Goal: Task Accomplishment & Management: Manage account settings

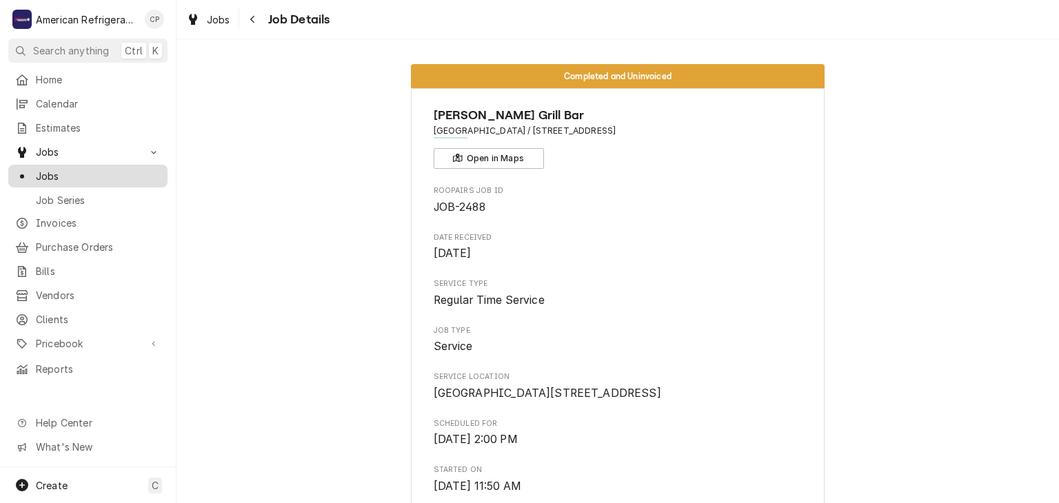
click at [126, 169] on span "Jobs" at bounding box center [98, 176] width 125 height 14
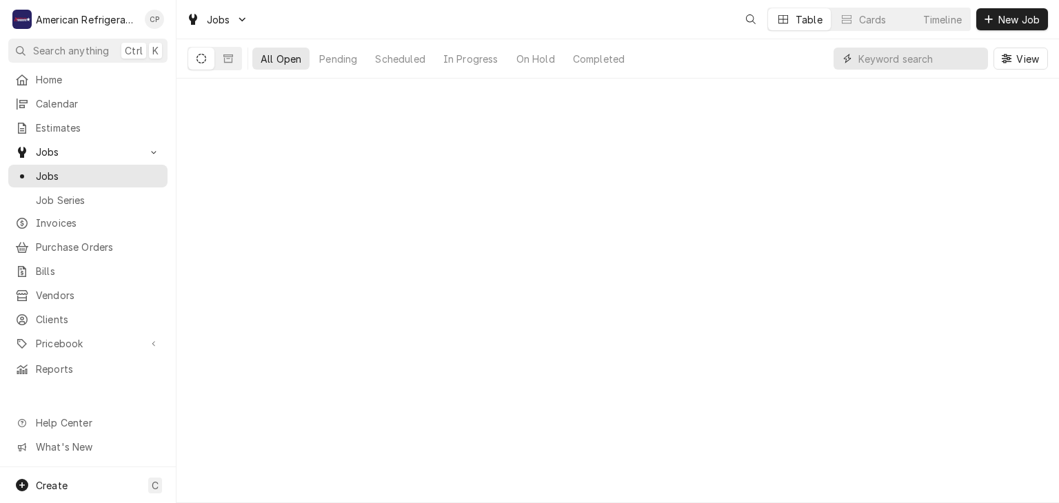
click at [969, 57] on input "Dynamic Content Wrapper" at bounding box center [919, 59] width 123 height 22
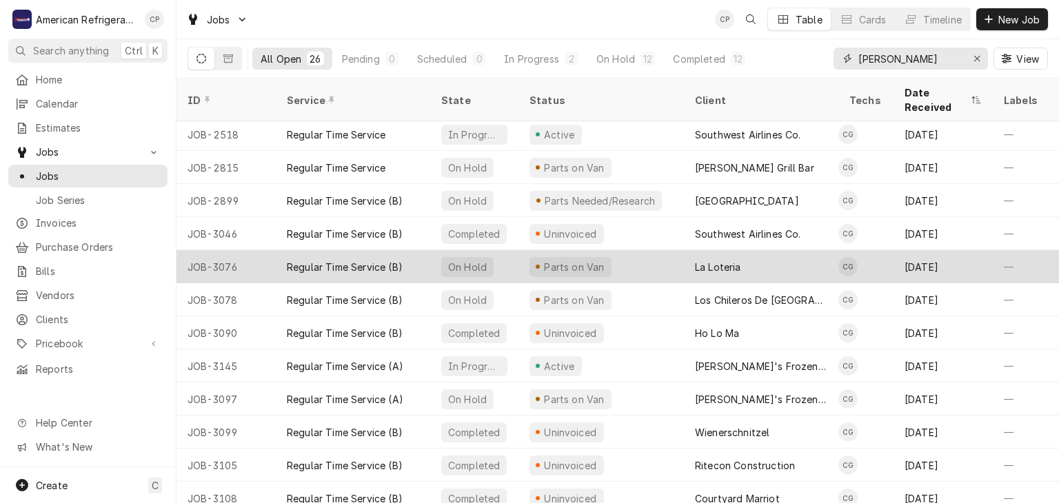
scroll to position [70, 0]
type input "carl"
click at [323, 250] on div "Regular Time Service (B)" at bounding box center [353, 266] width 154 height 33
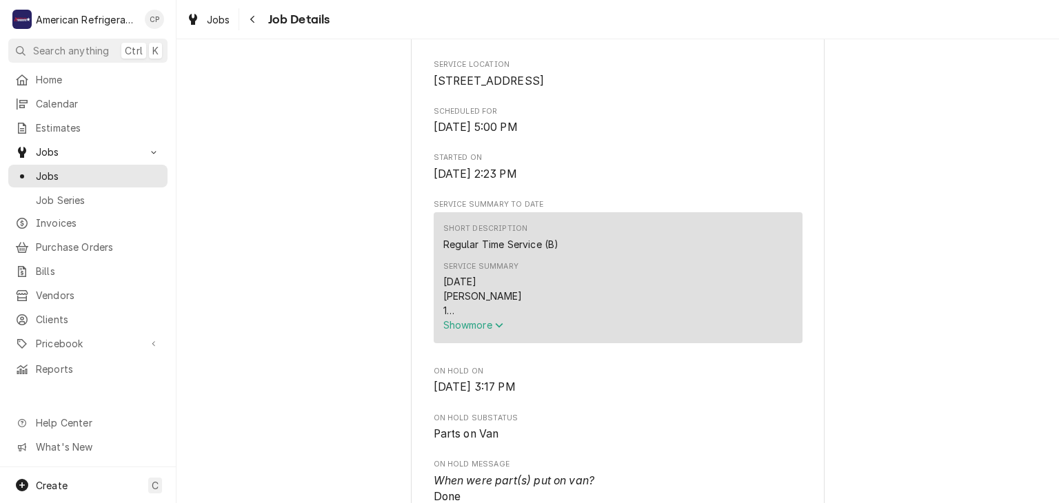
scroll to position [349, 0]
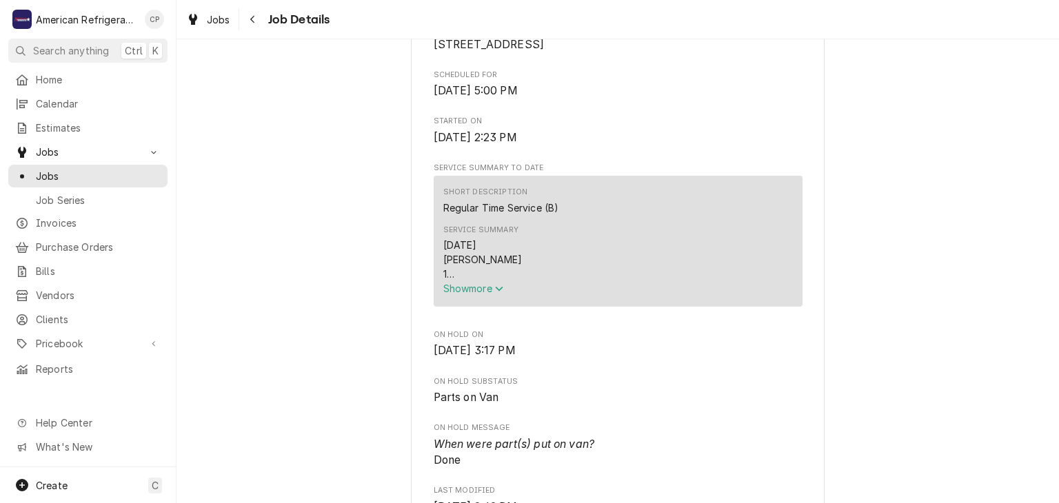
click at [465, 296] on button "Show more" at bounding box center [618, 288] width 350 height 14
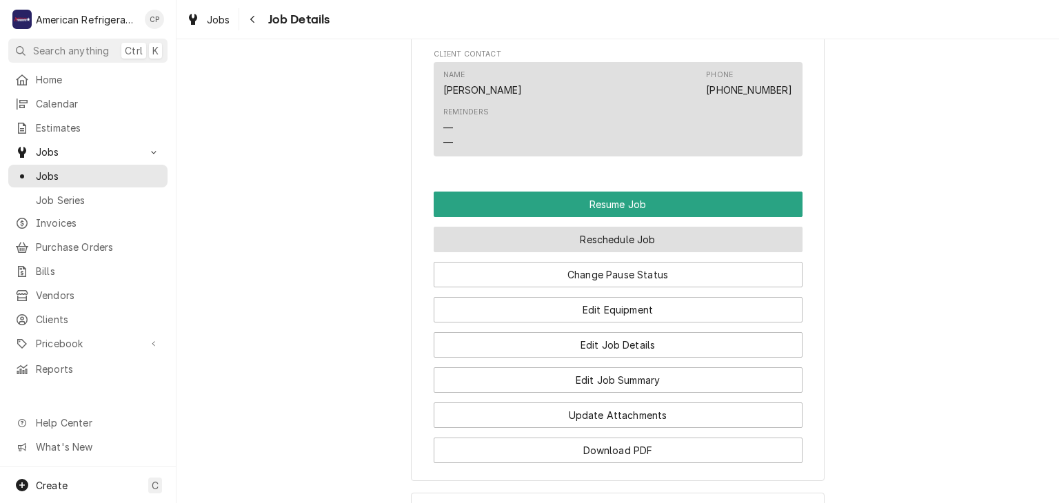
scroll to position [1066, 0]
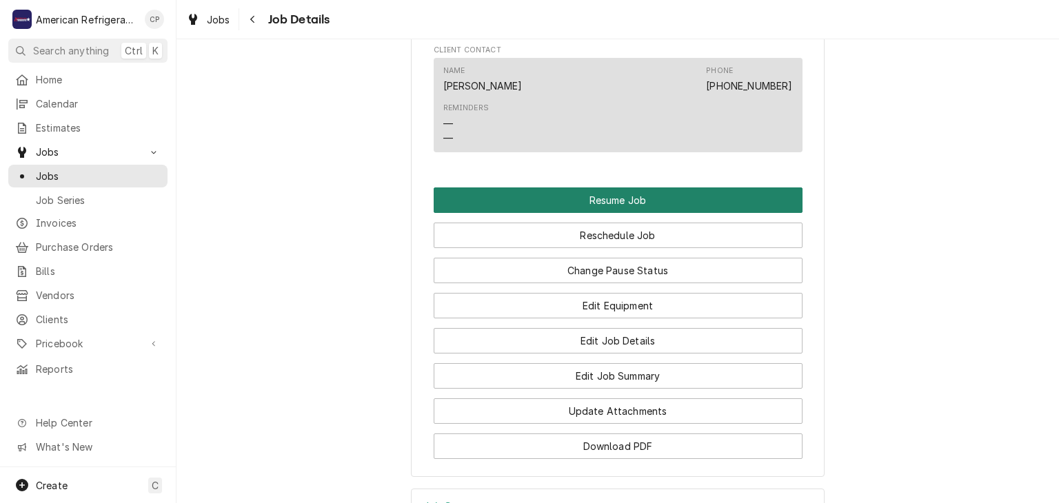
click at [519, 213] on button "Resume Job" at bounding box center [618, 201] width 369 height 26
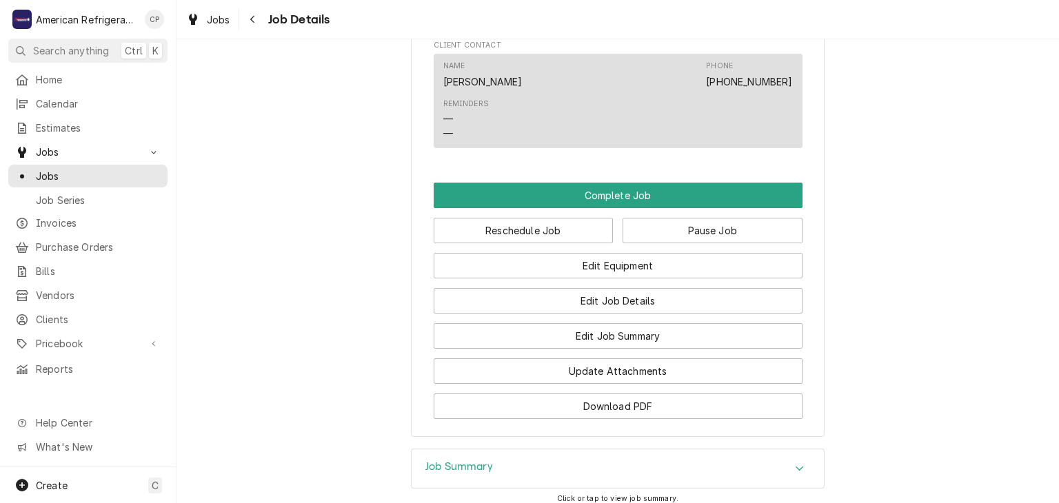
scroll to position [1055, 0]
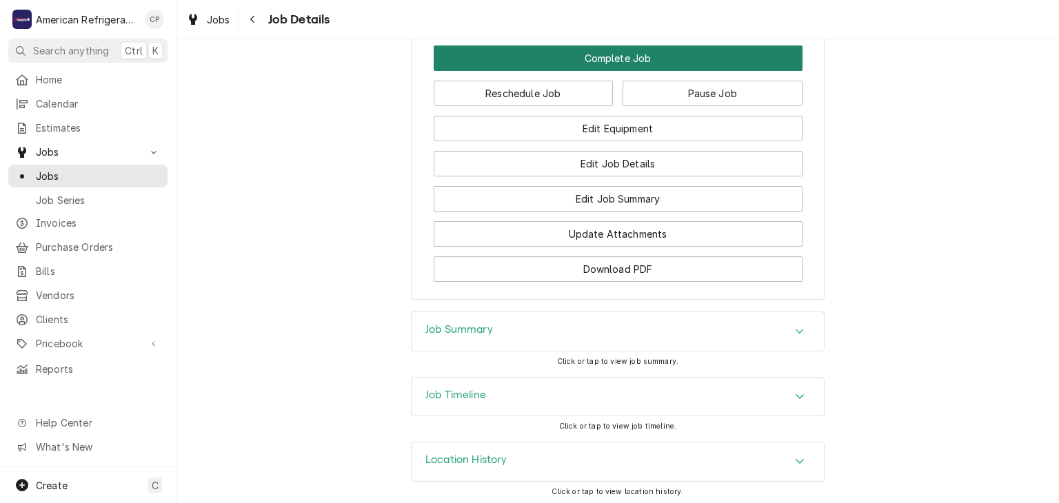
click at [536, 66] on button "Complete Job" at bounding box center [618, 59] width 369 height 26
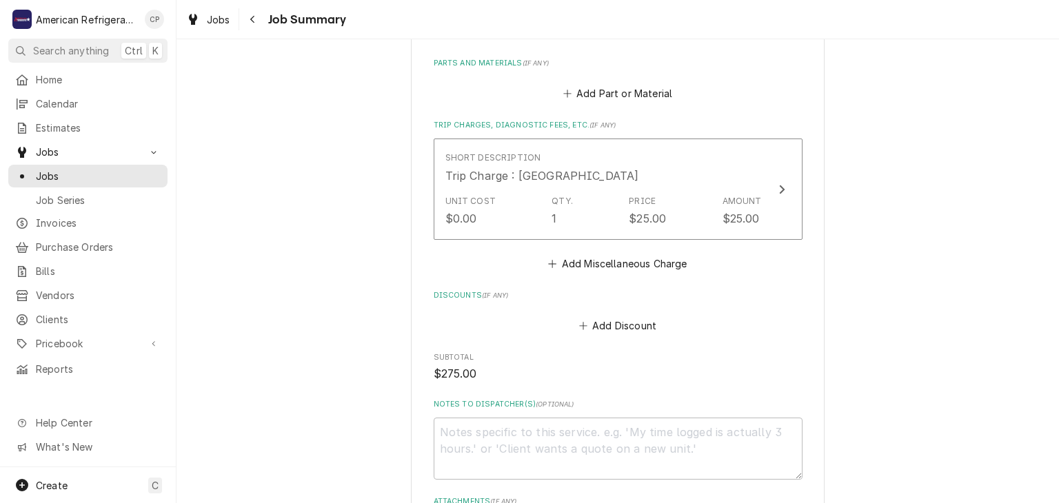
scroll to position [860, 0]
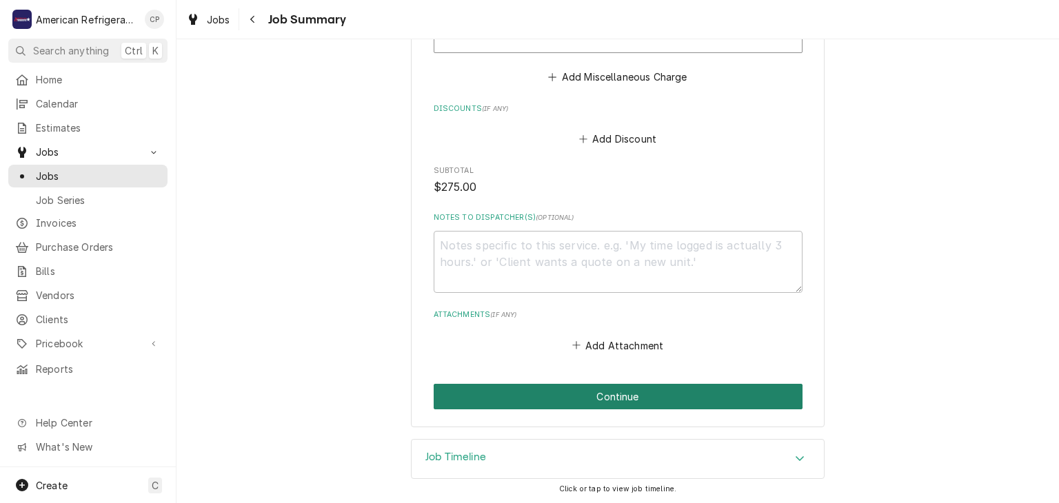
click at [512, 385] on button "Continue" at bounding box center [618, 397] width 369 height 26
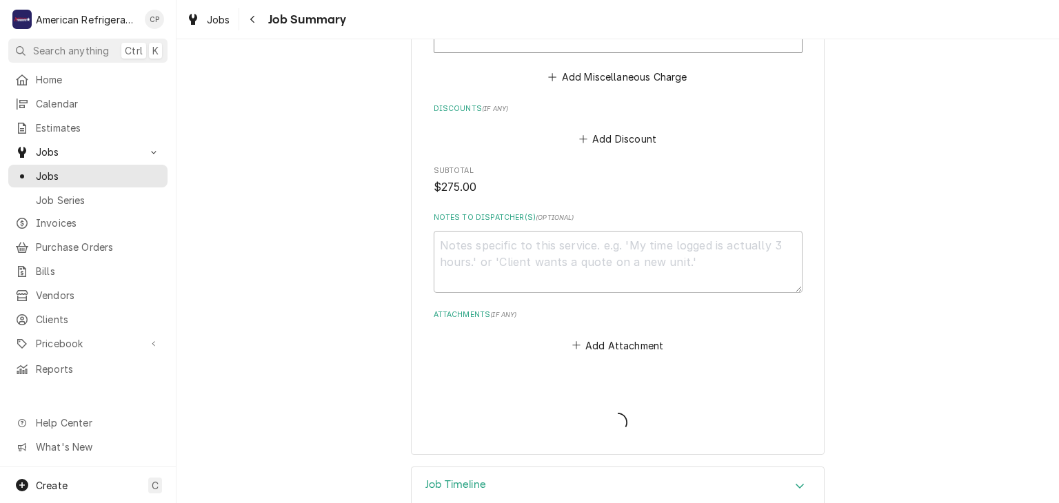
type textarea "x"
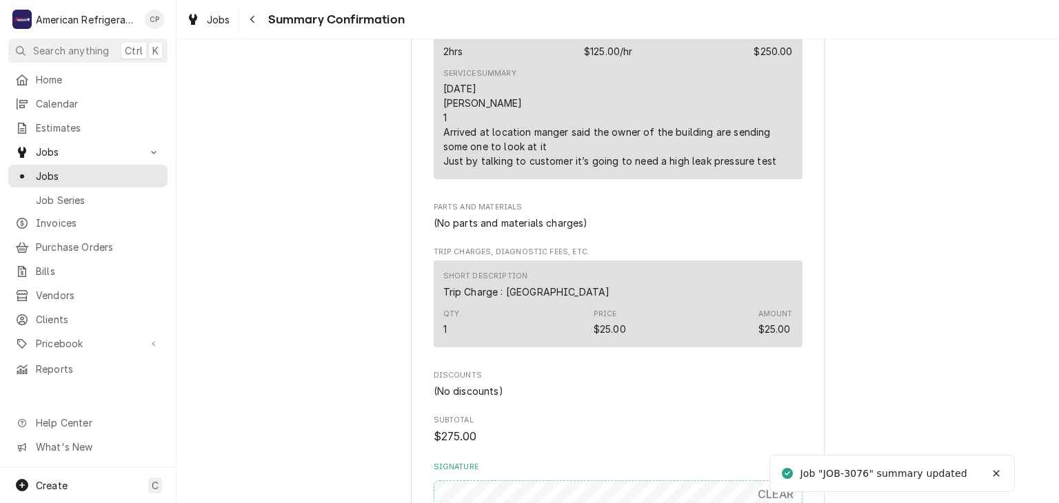
scroll to position [860, 0]
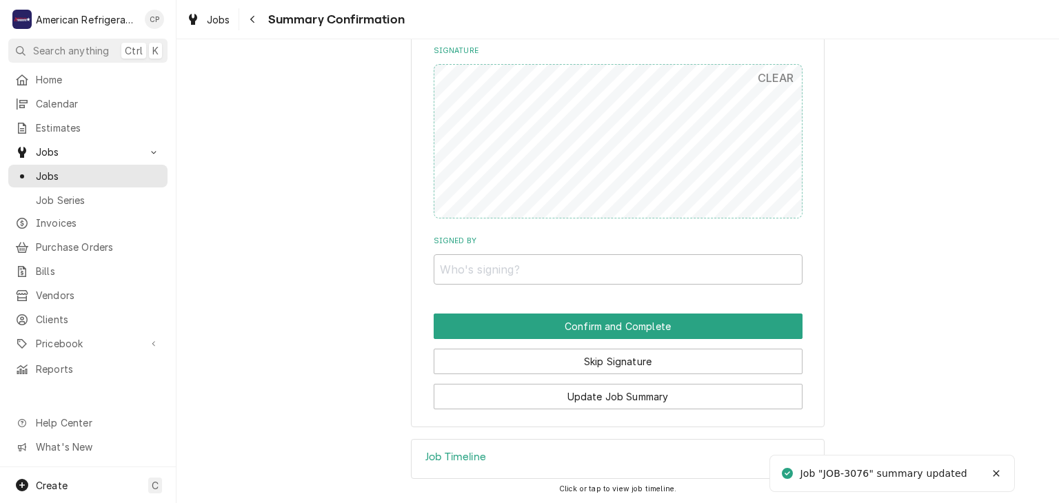
click at [510, 374] on div "Update Job Summary" at bounding box center [618, 391] width 369 height 35
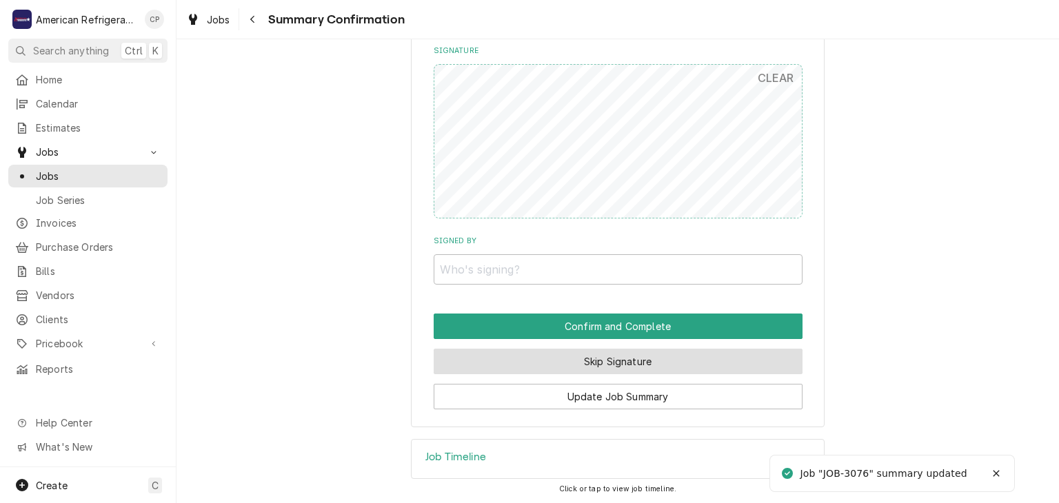
click at [510, 349] on button "Skip Signature" at bounding box center [618, 362] width 369 height 26
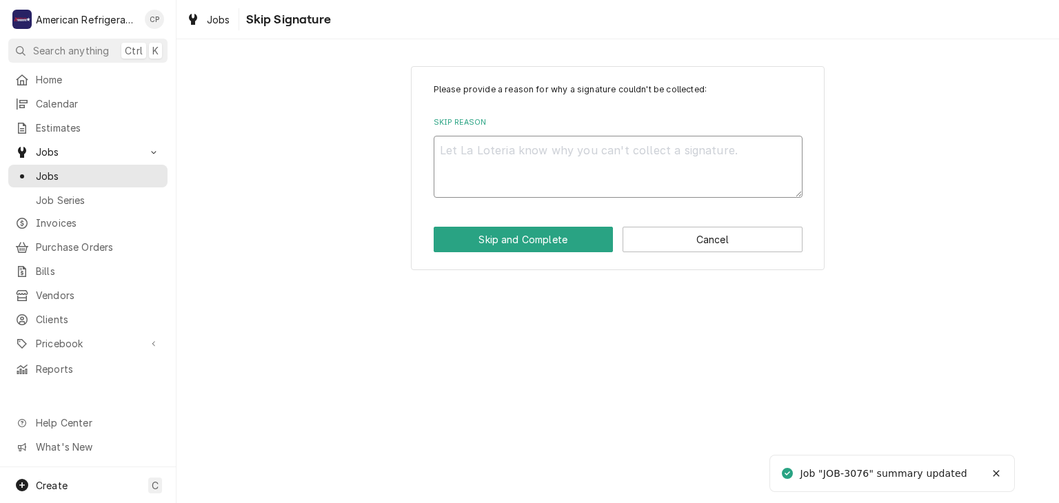
click at [498, 182] on textarea "Skip Reason" at bounding box center [618, 167] width 369 height 62
type textarea "x"
type textarea "n"
type textarea "x"
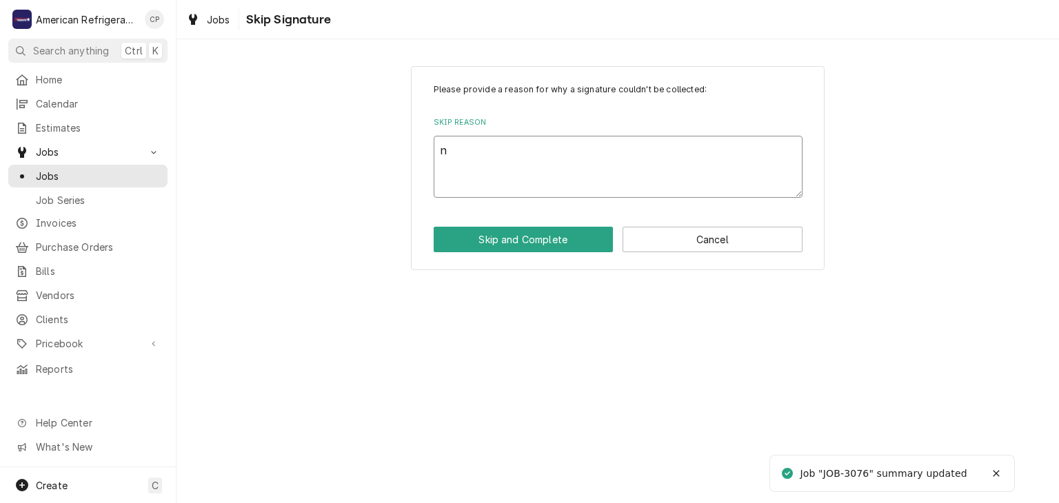
type textarea "n/"
type textarea "x"
type textarea "n/a"
click at [434, 227] on button "Skip and Complete" at bounding box center [524, 240] width 180 height 26
type textarea "x"
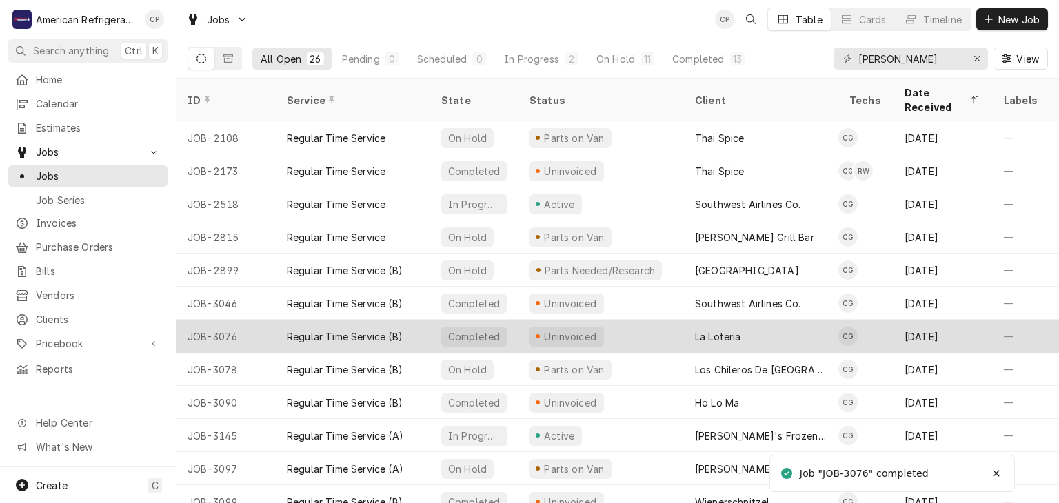
click at [383, 320] on div "Regular Time Service (B)" at bounding box center [353, 336] width 154 height 33
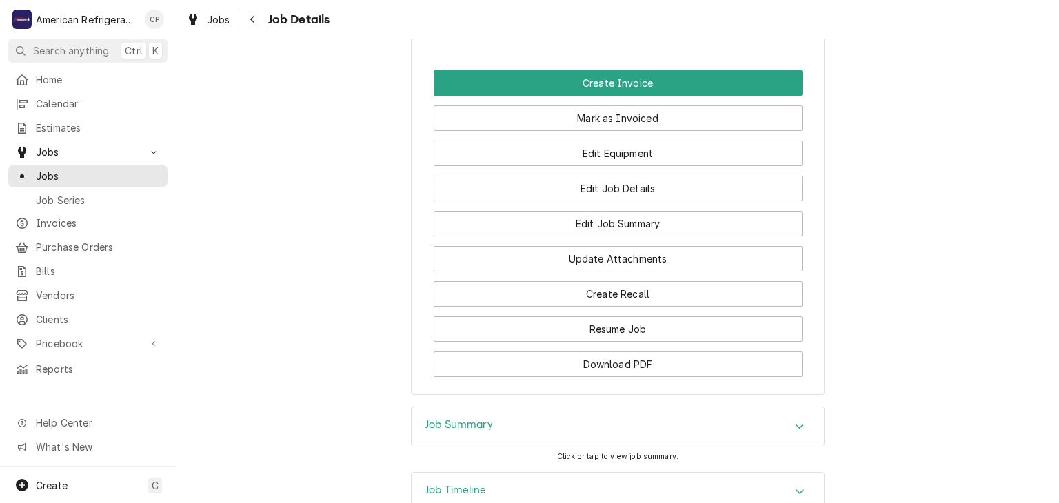
scroll to position [869, 0]
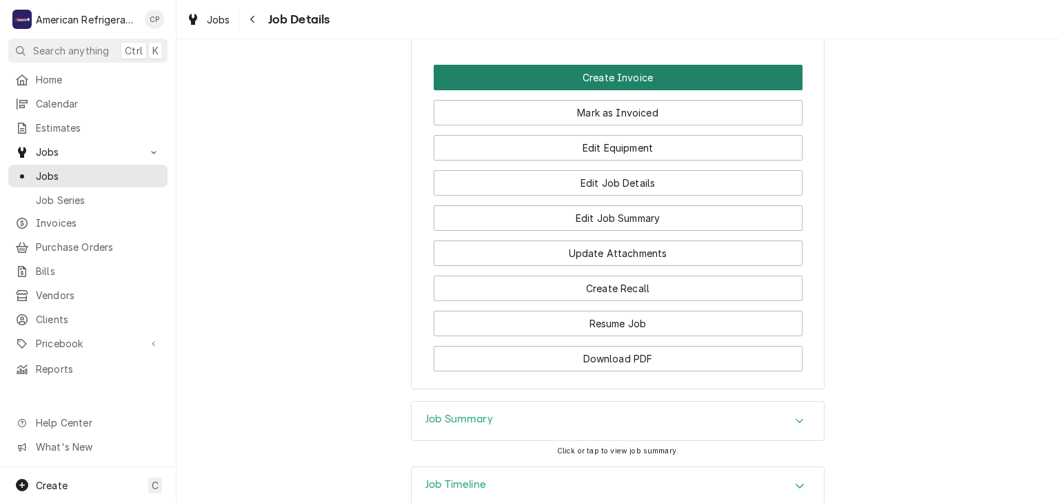
click at [581, 90] on button "Create Invoice" at bounding box center [618, 78] width 369 height 26
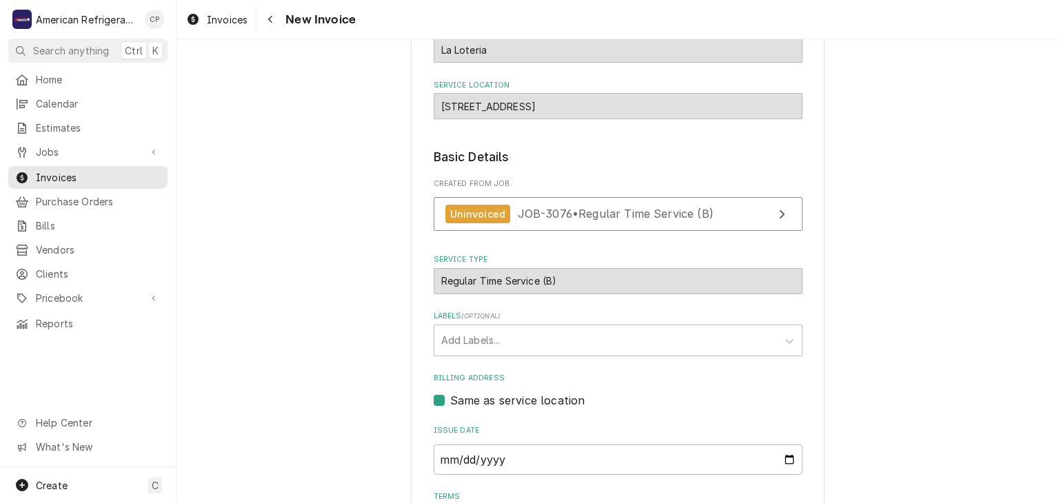
scroll to position [281, 0]
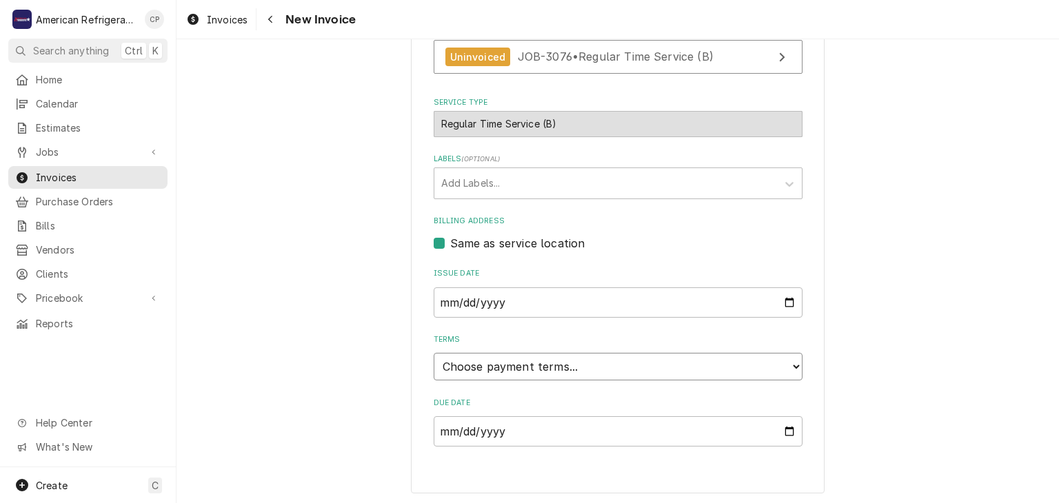
click at [508, 370] on select "Choose payment terms... Same Day Net 7 Net 14 Net 21 Net 30 Net 45 Net 60 Net 90" at bounding box center [618, 367] width 369 height 28
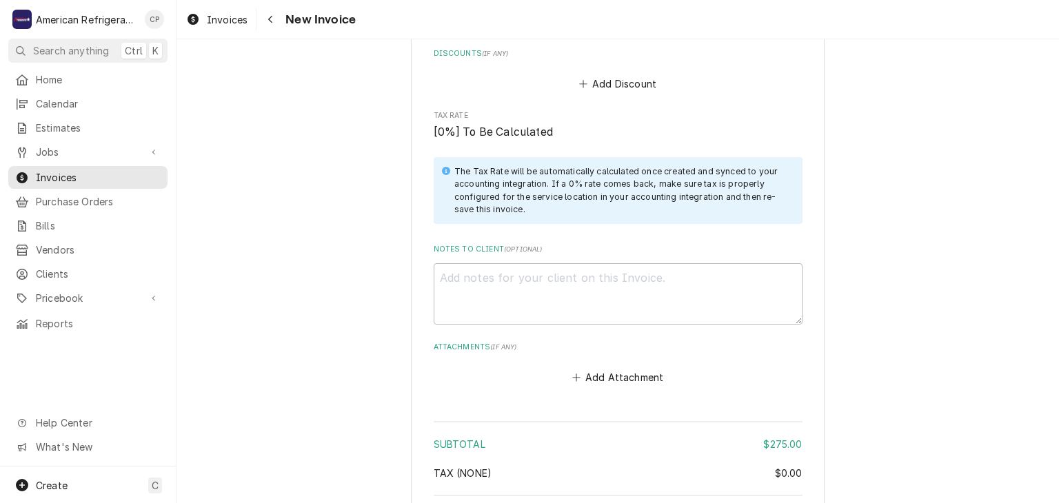
scroll to position [1586, 0]
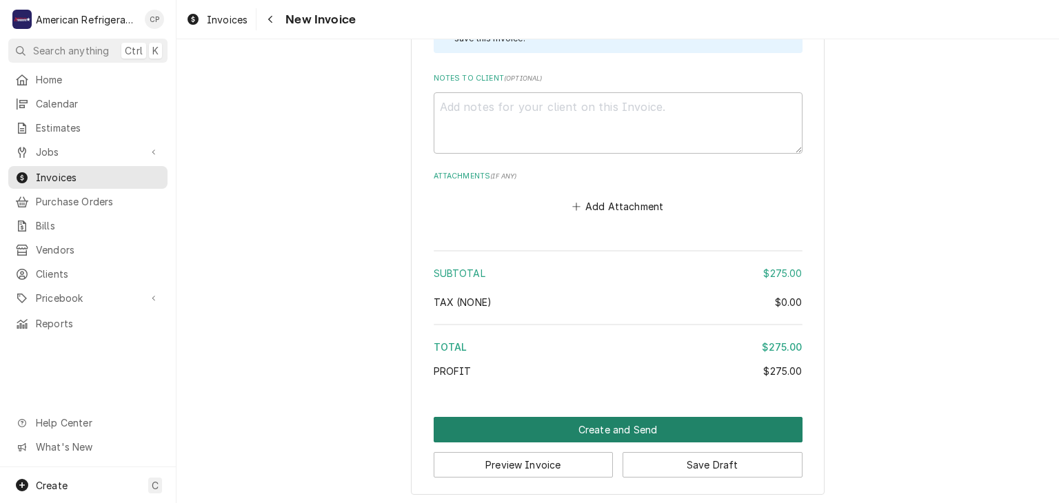
click at [497, 423] on button "Create and Send" at bounding box center [618, 430] width 369 height 26
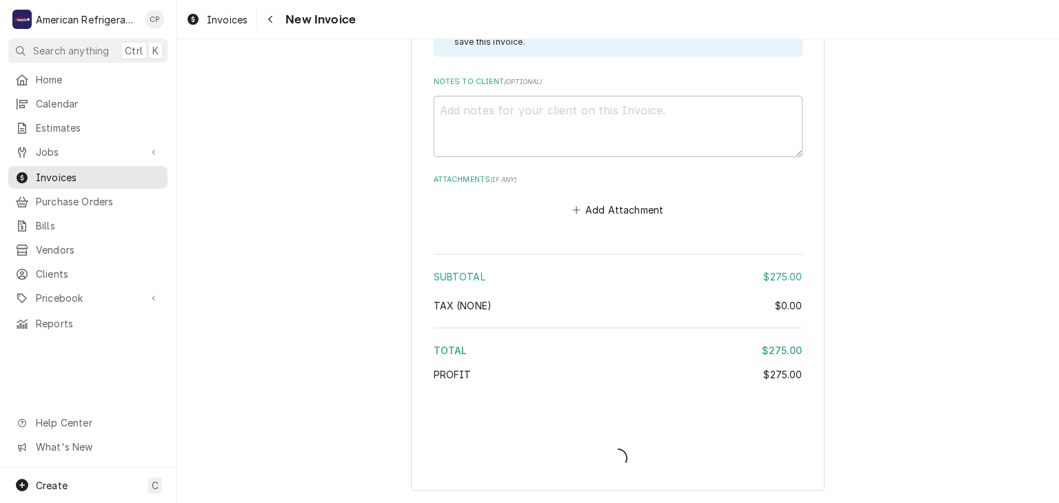
scroll to position [1580, 0]
type textarea "x"
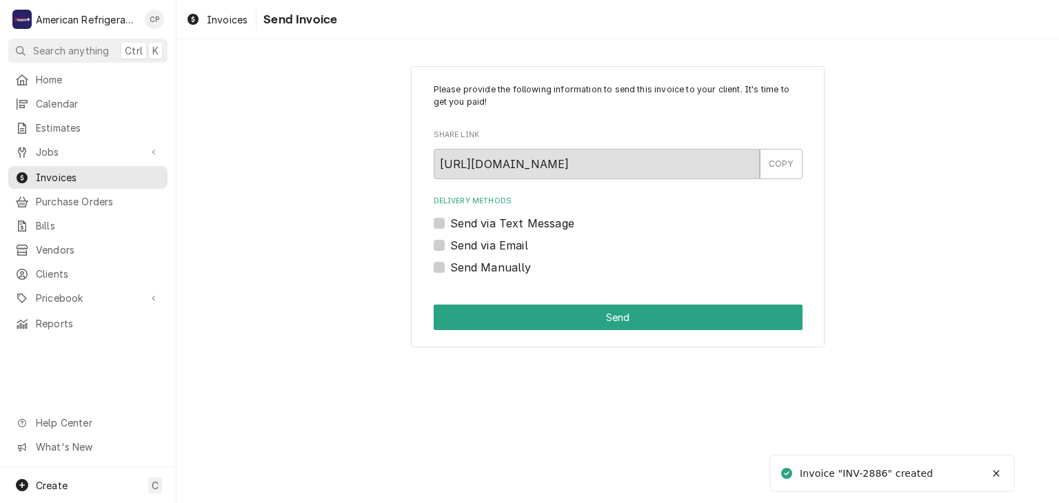
click at [498, 274] on label "Send Manually" at bounding box center [490, 267] width 81 height 17
click at [498, 274] on input "Send Manually" at bounding box center [634, 274] width 369 height 30
checkbox input "true"
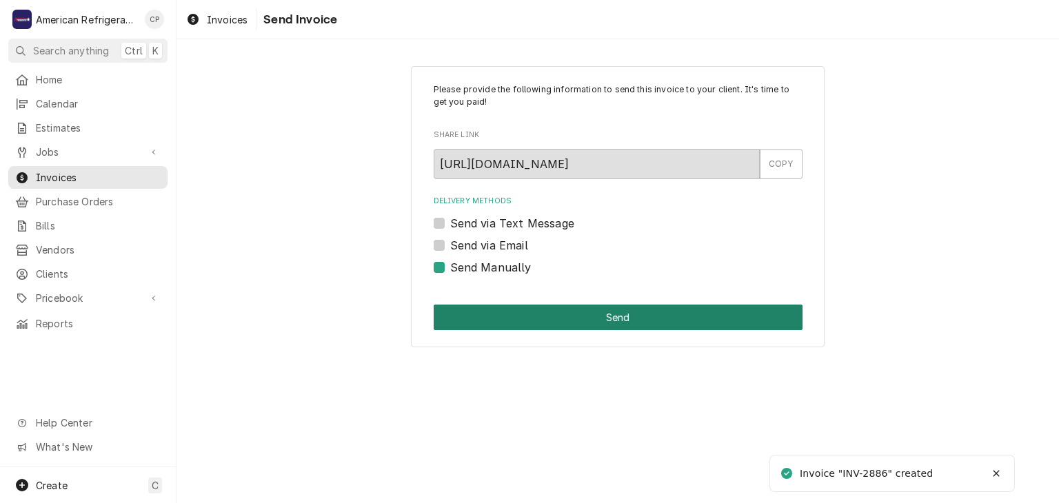
click at [501, 328] on button "Send" at bounding box center [618, 318] width 369 height 26
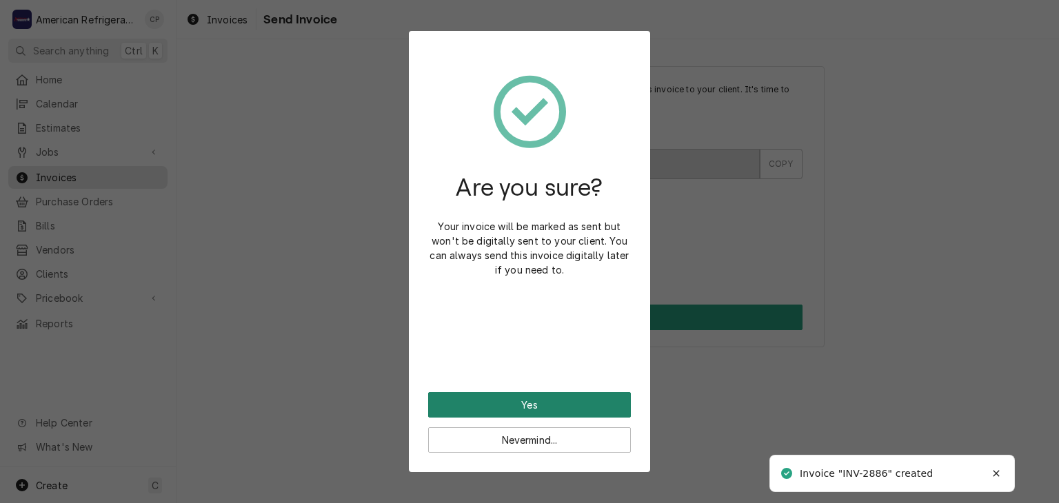
click at [520, 401] on button "Yes" at bounding box center [529, 405] width 203 height 26
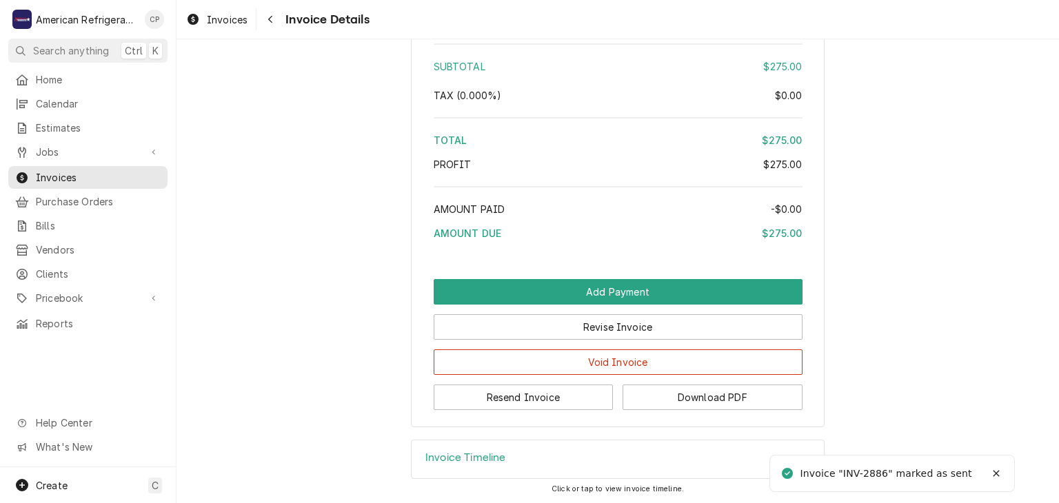
scroll to position [1534, 0]
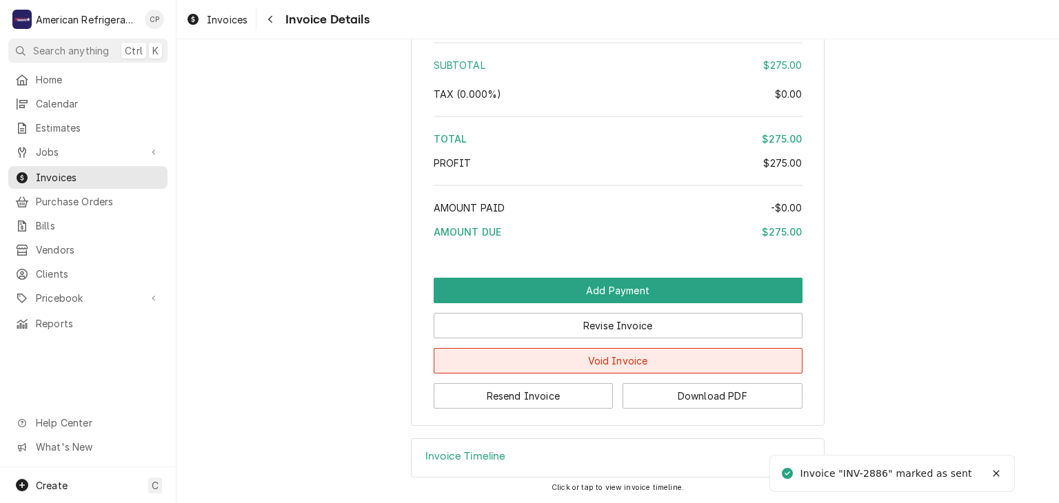
click at [549, 359] on button "Void Invoice" at bounding box center [618, 361] width 369 height 26
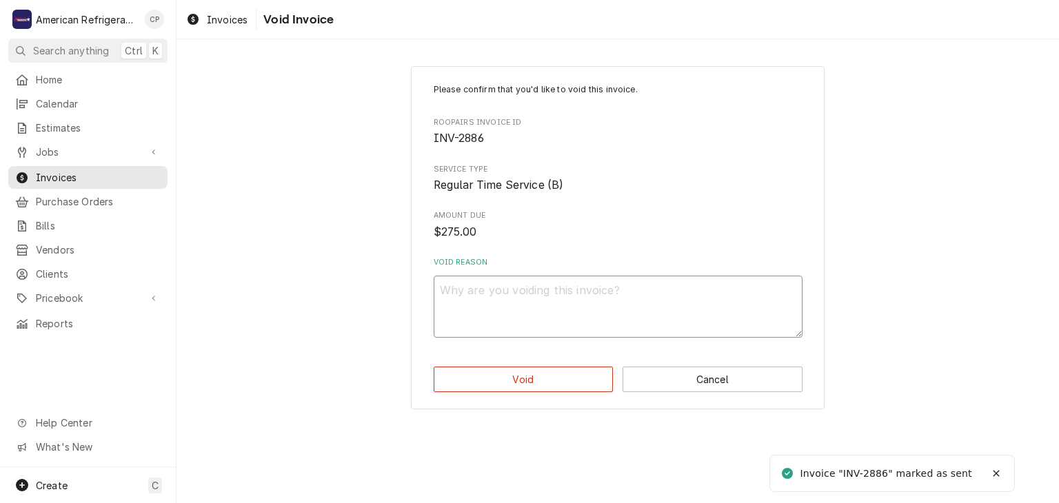
click at [528, 300] on textarea "Void Reason" at bounding box center [618, 307] width 369 height 62
type textarea "x"
type textarea "c"
type textarea "x"
type textarea "cu"
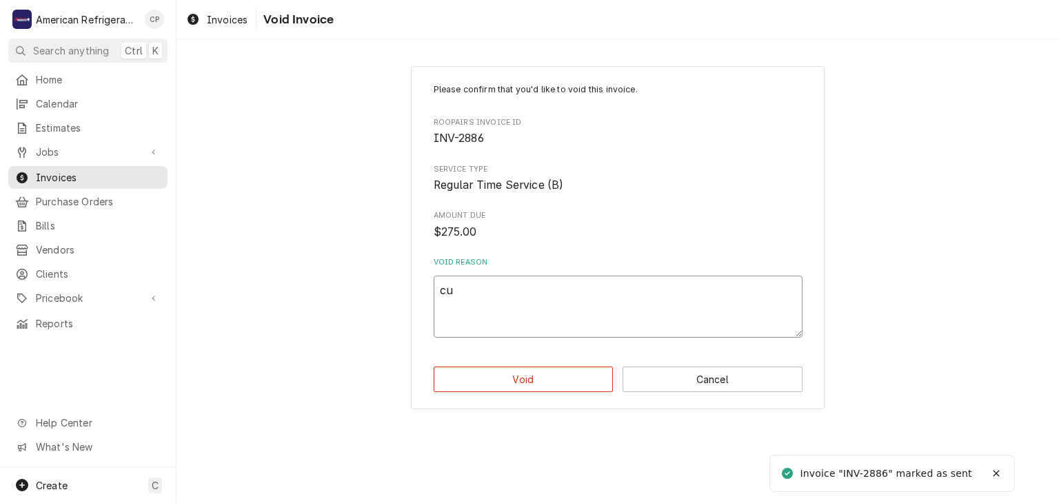
type textarea "x"
type textarea "cus"
type textarea "x"
type textarea "custo"
type textarea "x"
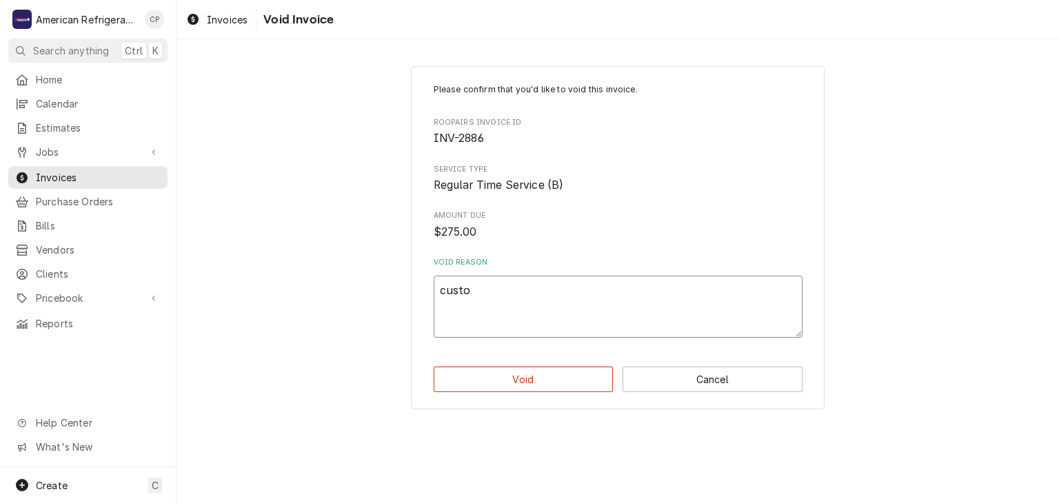
type textarea "custom"
type textarea "x"
type textarea "custome"
type textarea "x"
type textarea "customer"
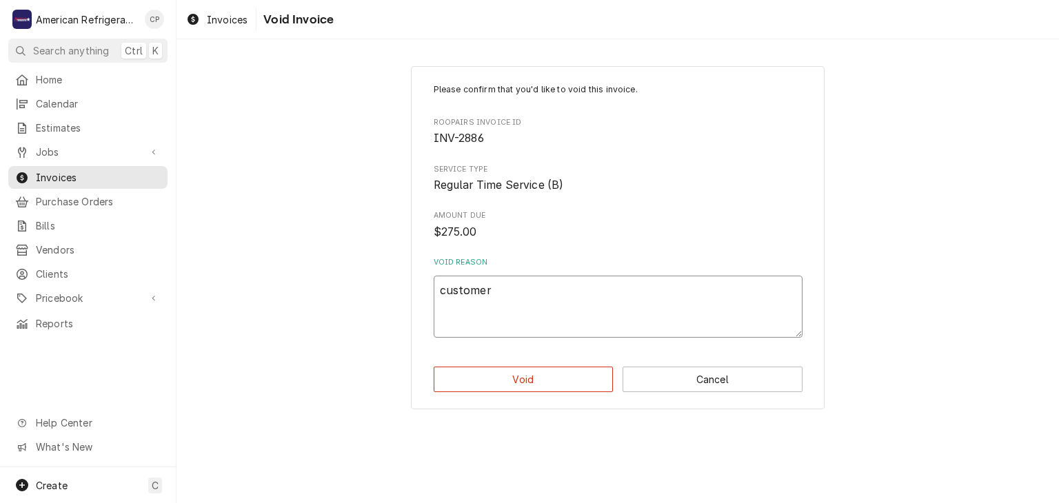
type textarea "x"
type textarea "customer"
type textarea "x"
type textarea "customer c"
type textarea "x"
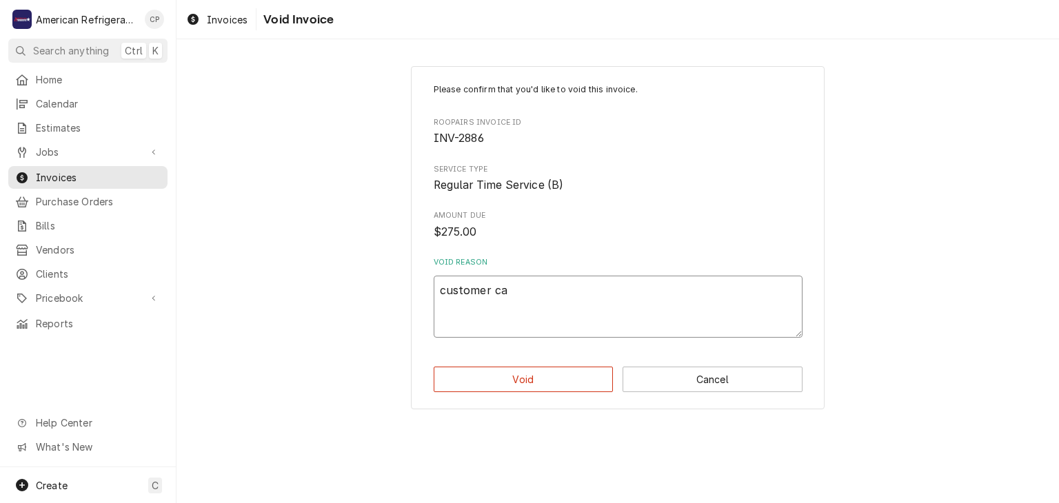
type textarea "customer can"
type textarea "x"
type textarea "customer canc"
type textarea "x"
type textarea "customer cancel"
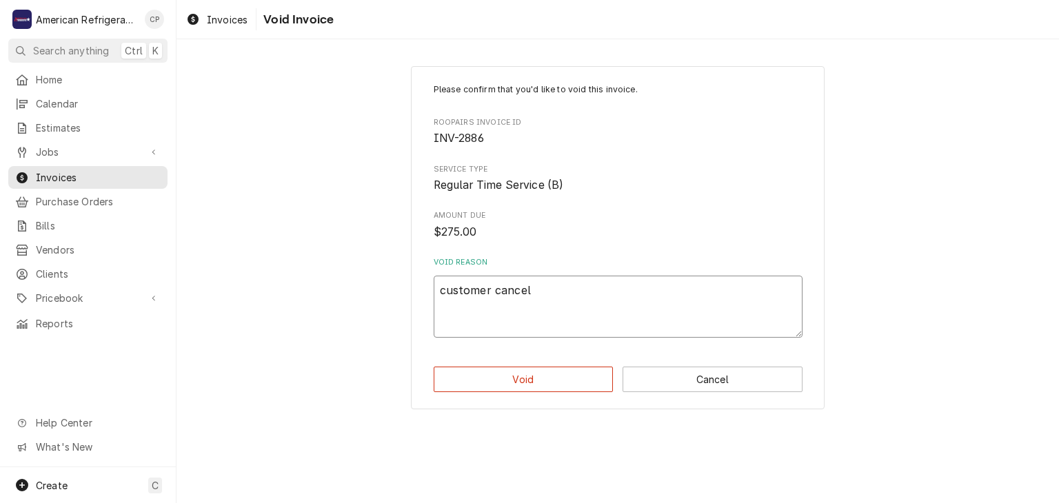
type textarea "x"
type textarea "customer cancell"
type textarea "x"
type textarea "customer cancelle"
type textarea "x"
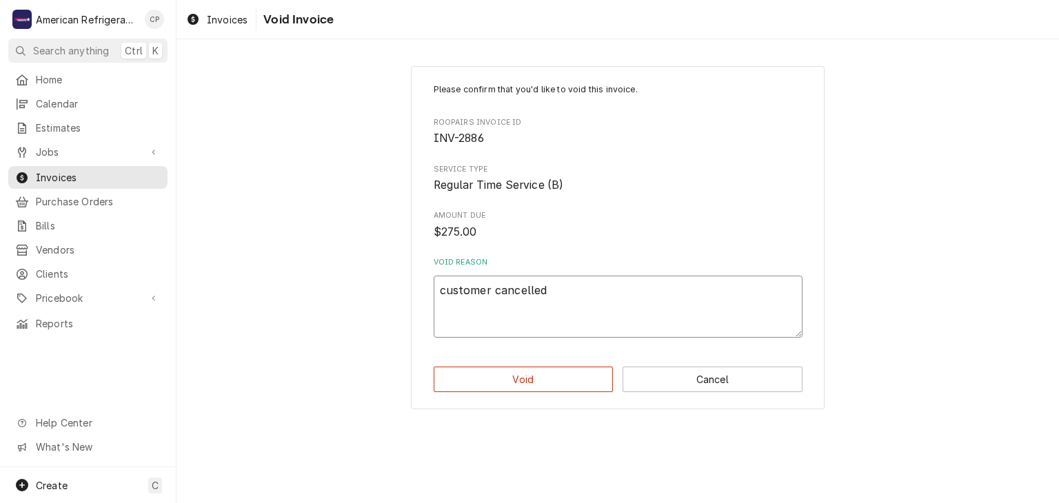
type textarea "customer cancelled"
type textarea "x"
type textarea "customer cancelled c"
type textarea "x"
type textarea "customer cancelled ca"
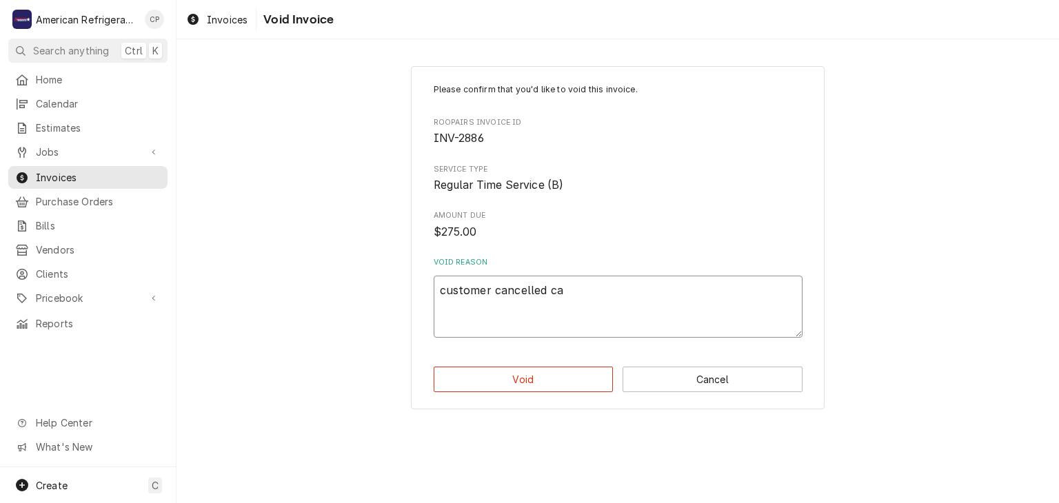
type textarea "x"
type textarea "customer cancelled cal"
type textarea "x"
type textarea "customer cancelled call"
click button "Void" at bounding box center [524, 380] width 180 height 26
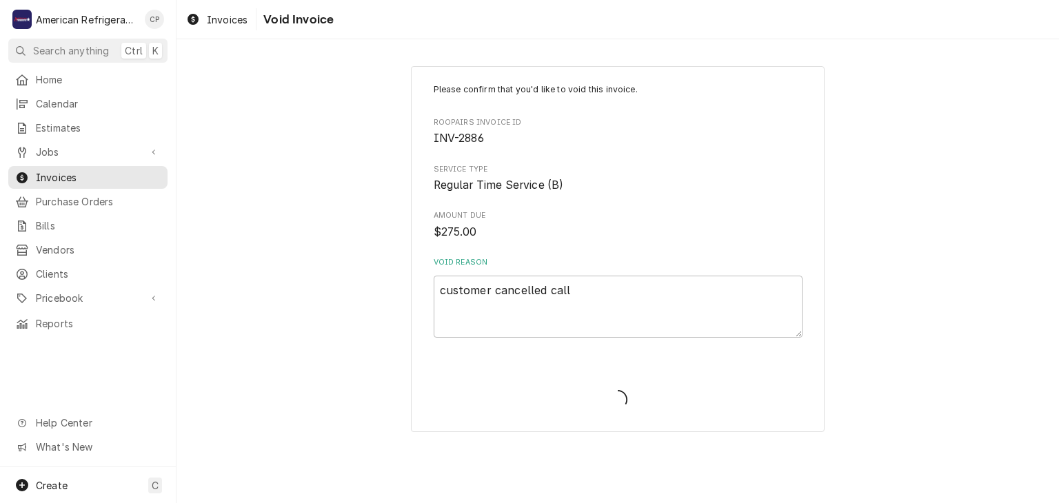
type textarea "x"
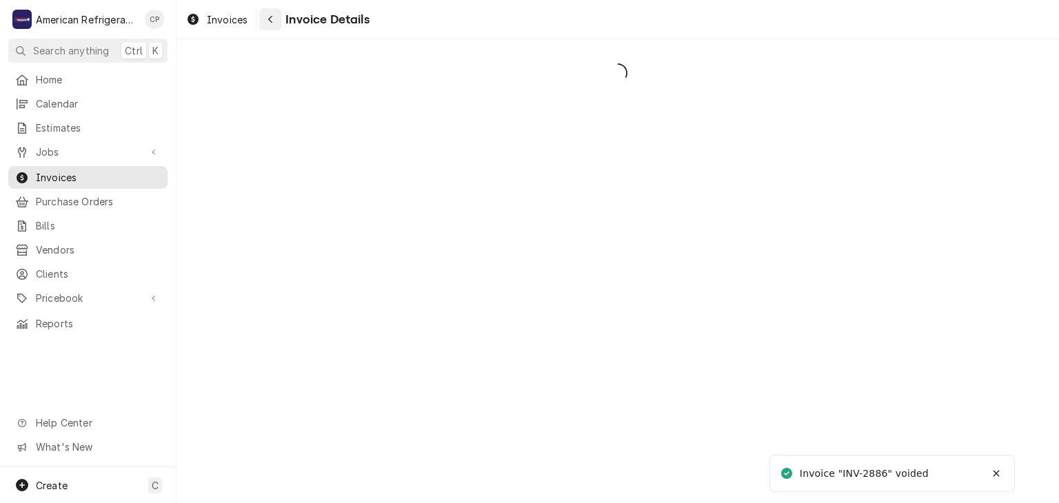
click at [274, 21] on div "Navigate back" at bounding box center [270, 19] width 14 height 14
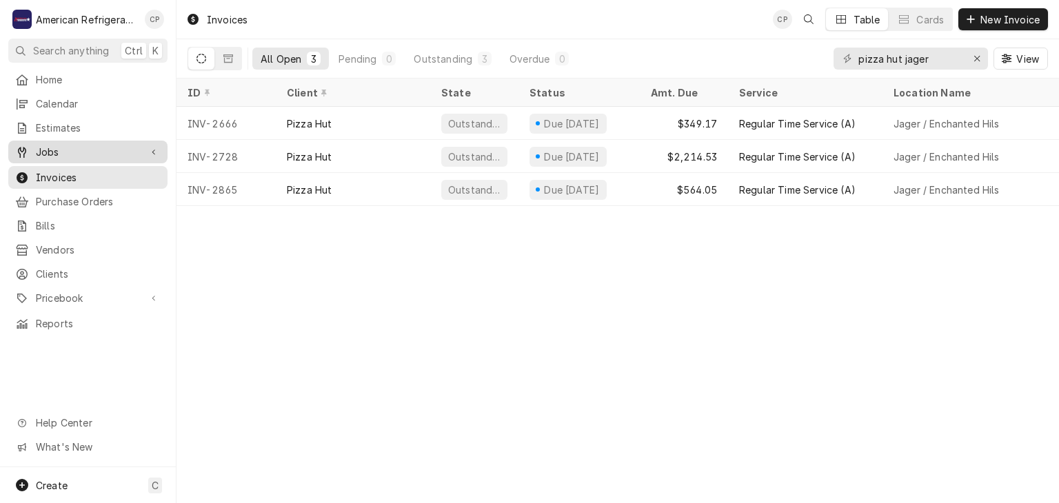
click at [119, 145] on span "Jobs" at bounding box center [88, 152] width 104 height 14
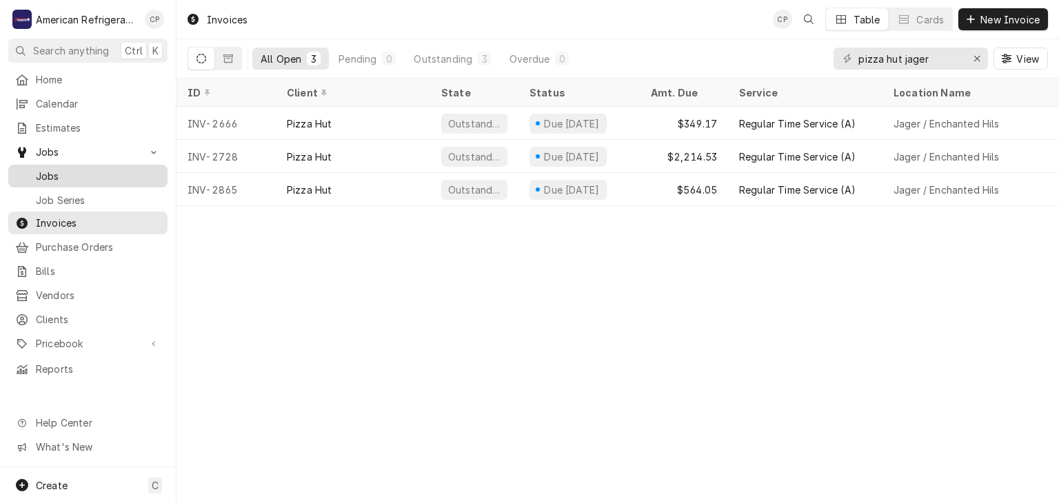
click at [112, 168] on div "Jobs" at bounding box center [88, 176] width 154 height 17
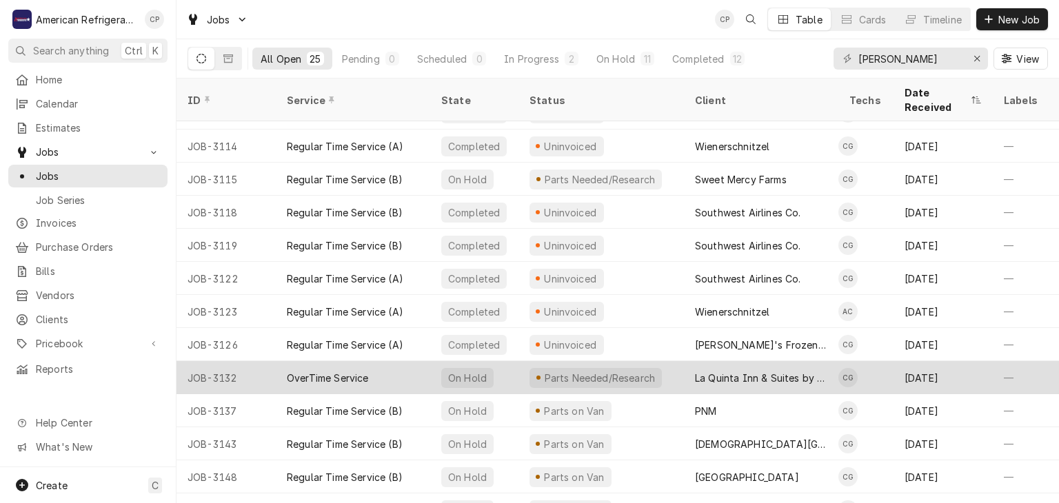
scroll to position [429, 0]
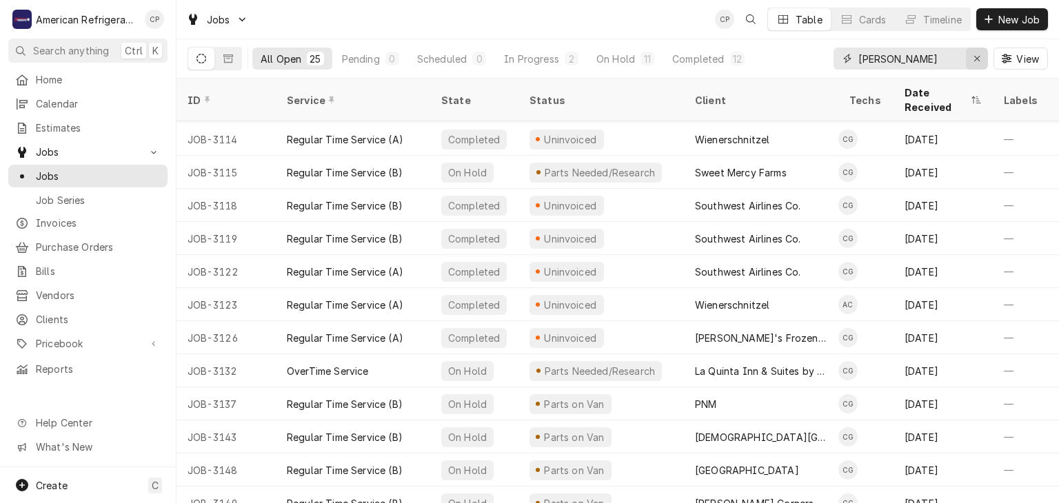
click at [980, 61] on div "Erase input" at bounding box center [977, 59] width 14 height 14
